Goal: Transaction & Acquisition: Purchase product/service

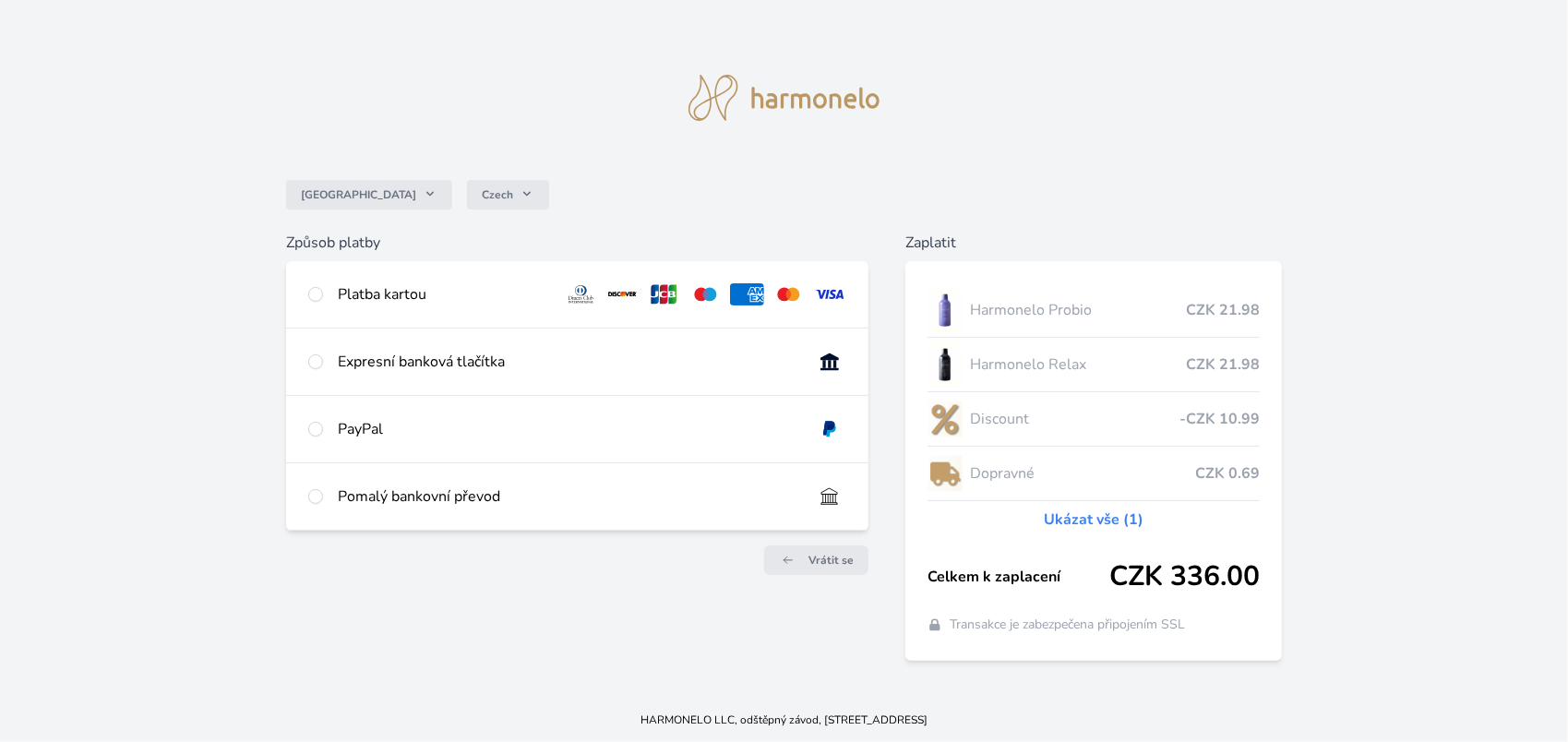
click at [406, 296] on div "Platba kartou" at bounding box center [443, 294] width 211 height 23
radio input "true"
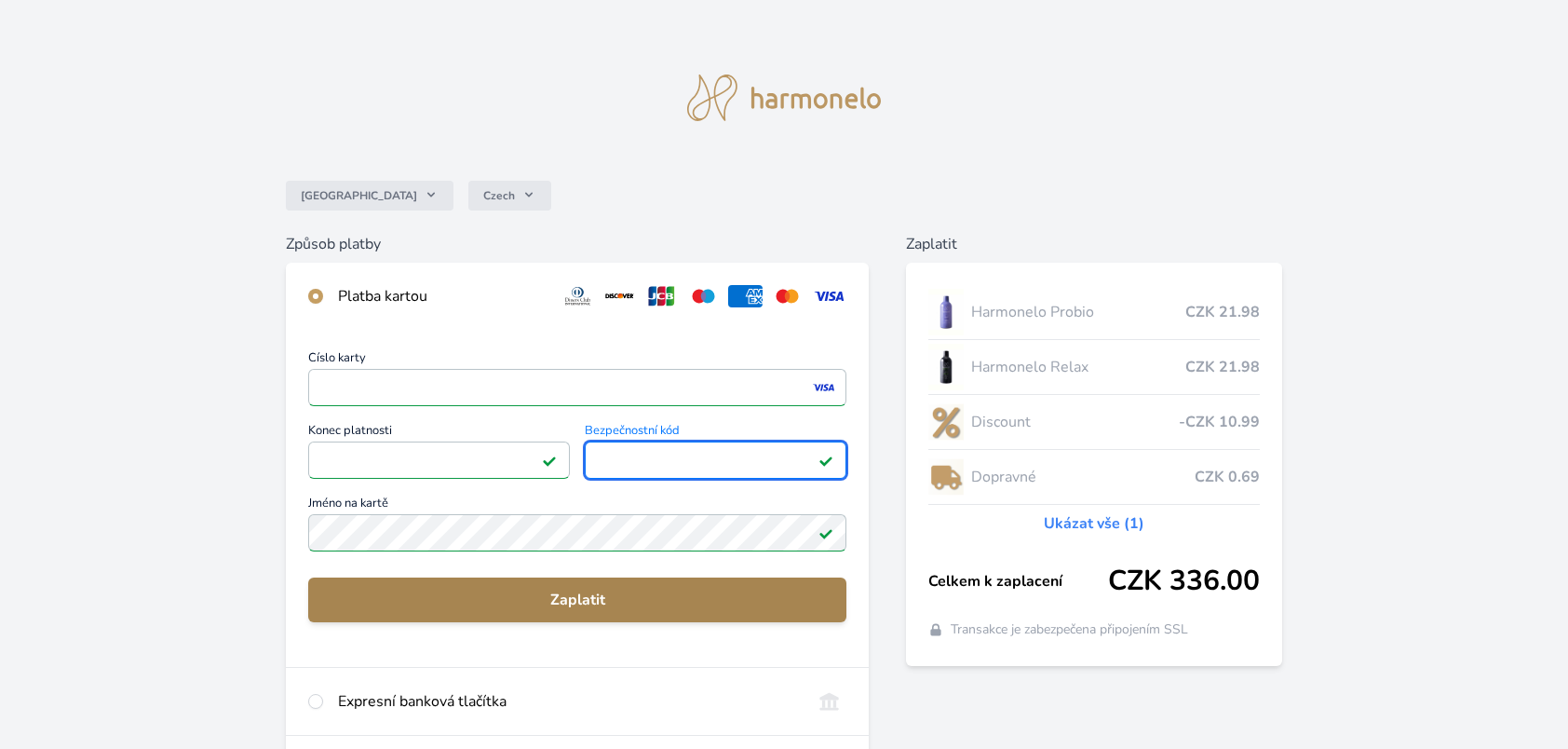
click at [567, 597] on span "Zaplatit" at bounding box center [576, 599] width 508 height 23
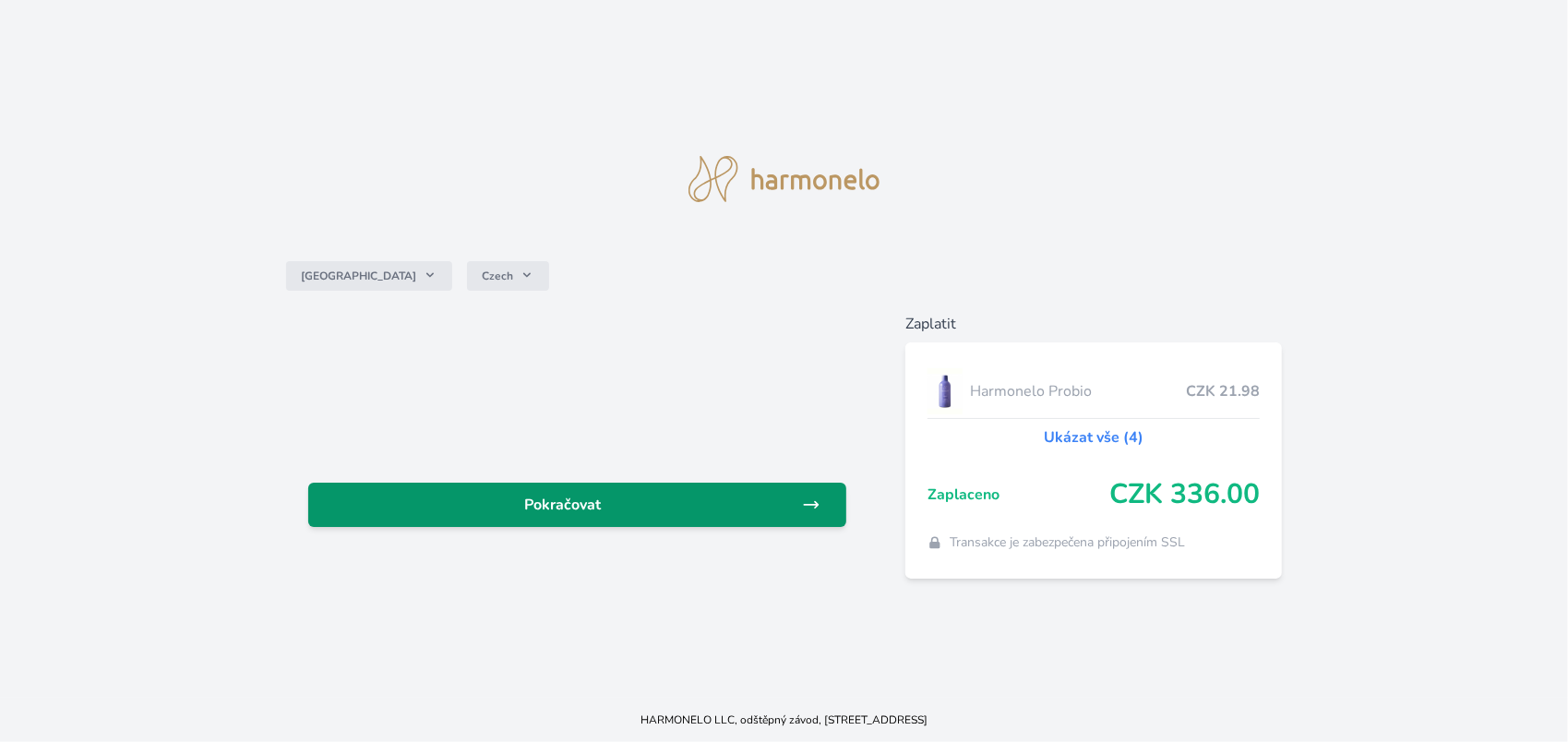
click at [567, 514] on span "Pokračovat" at bounding box center [563, 504] width 480 height 23
